Goal: Transaction & Acquisition: Purchase product/service

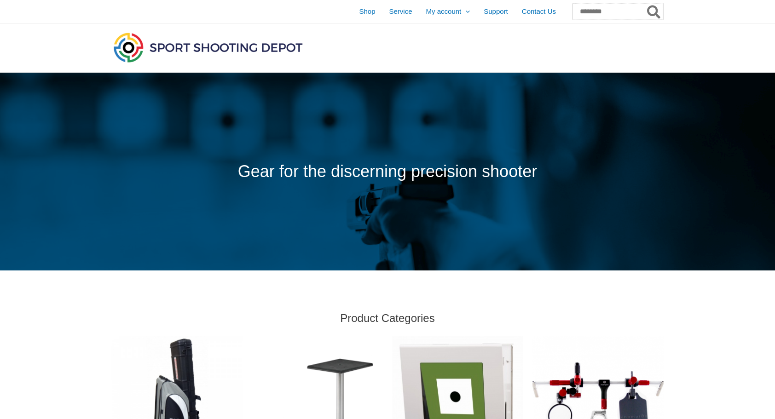
click at [573, 15] on input "Search for:" at bounding box center [618, 11] width 91 height 17
type input "*****"
click at [645, 3] on button "Search" at bounding box center [654, 11] width 18 height 17
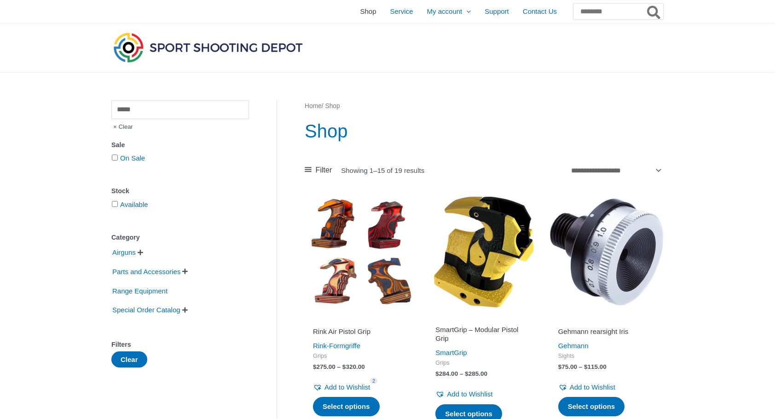
click at [360, 15] on span "Shop" at bounding box center [368, 11] width 16 height 23
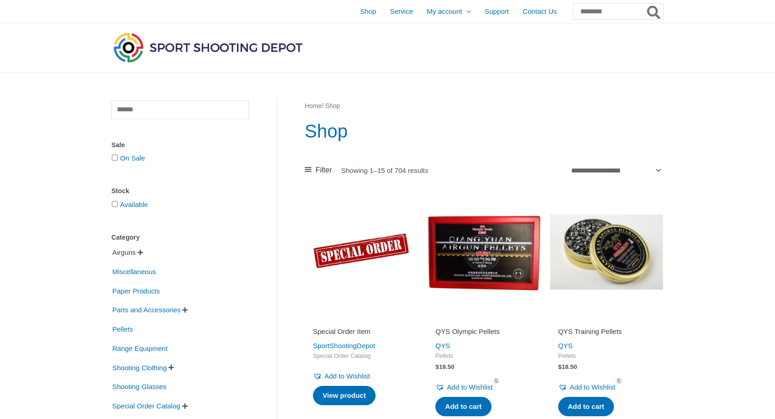
click at [132, 254] on span "Airguns" at bounding box center [123, 253] width 25 height 16
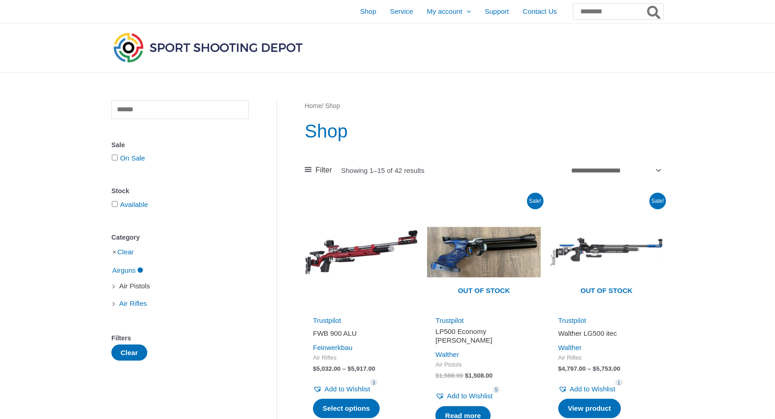
click at [134, 285] on span "Air Pistols" at bounding box center [134, 286] width 33 height 16
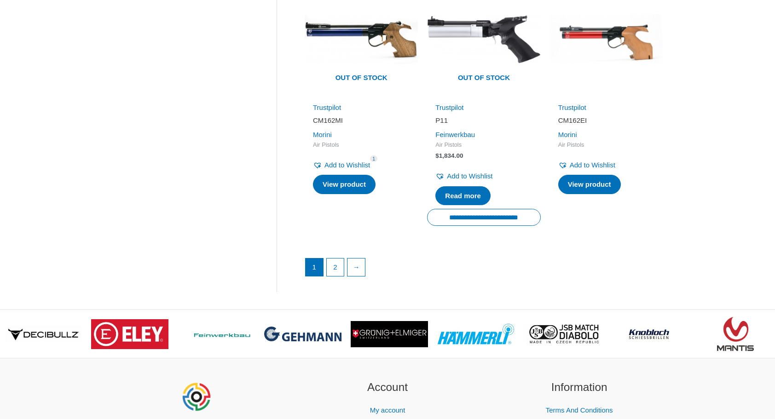
scroll to position [1304, 0]
